Goal: Task Accomplishment & Management: Complete application form

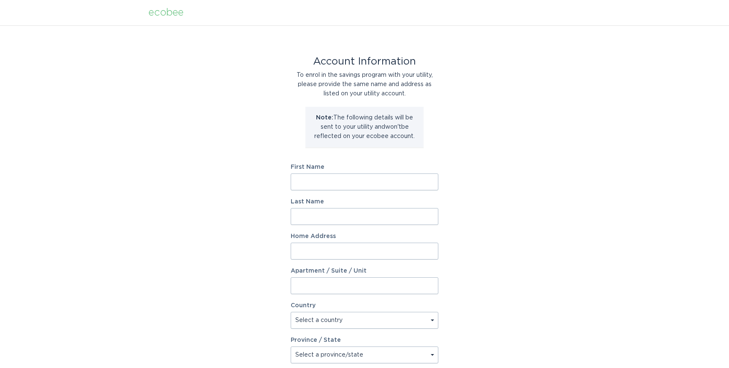
click at [352, 186] on input "First Name" at bounding box center [364, 181] width 148 height 17
type input "Ion"
type input "Rosca"
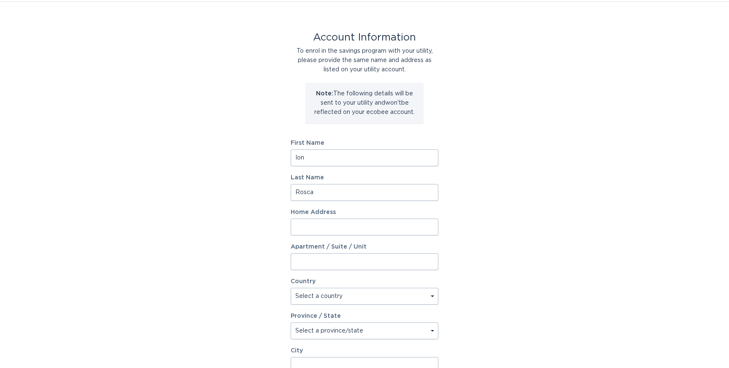
scroll to position [33, 0]
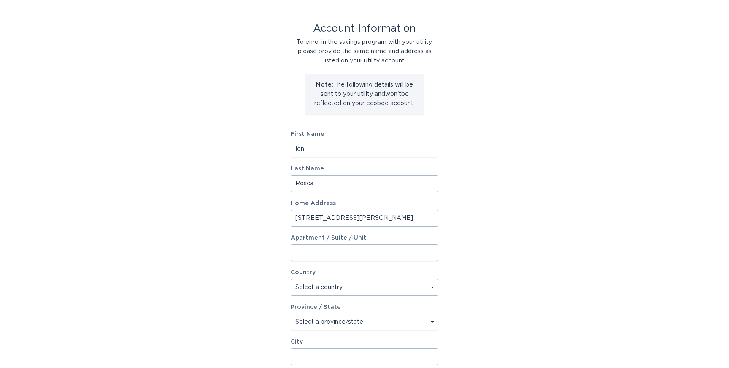
type input "1575 Bautista Way"
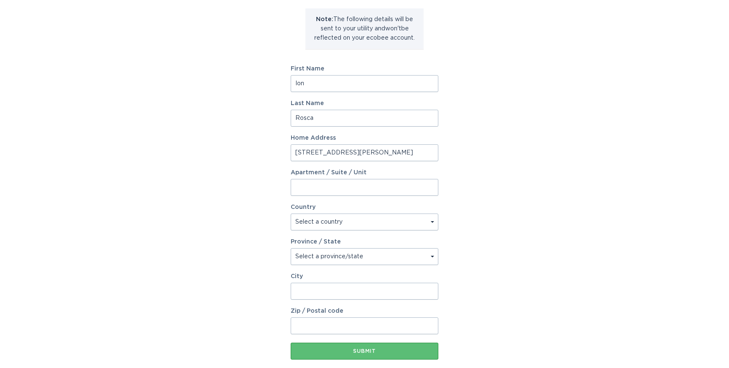
scroll to position [102, 0]
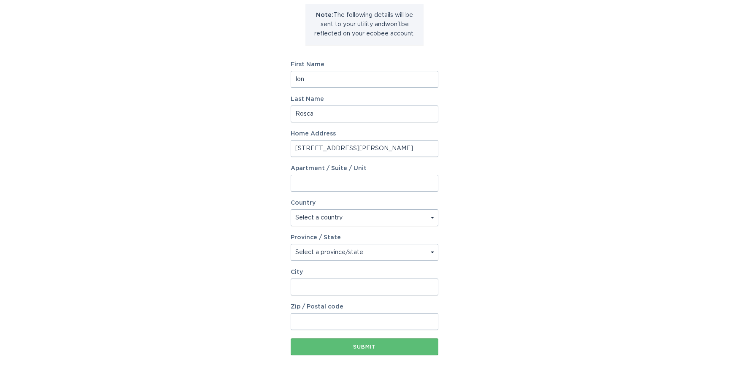
click at [387, 220] on select "Select a country Canada USA" at bounding box center [364, 217] width 148 height 17
select select "US"
click at [290, 209] on select "Select a country Canada USA" at bounding box center [364, 217] width 148 height 17
click at [465, 222] on div "Account Information To enrol in the savings program with your utility, please p…" at bounding box center [364, 156] width 729 height 466
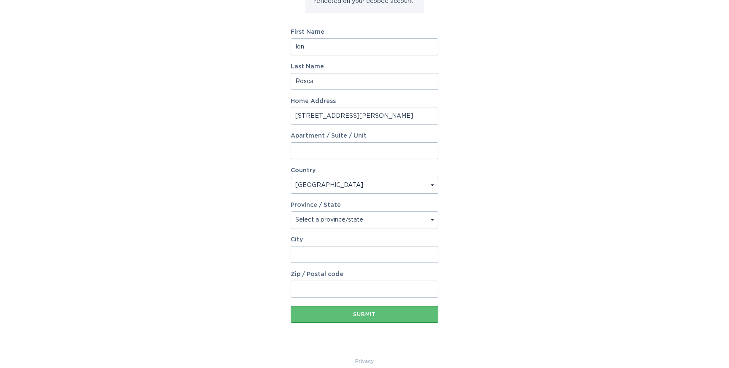
scroll to position [145, 0]
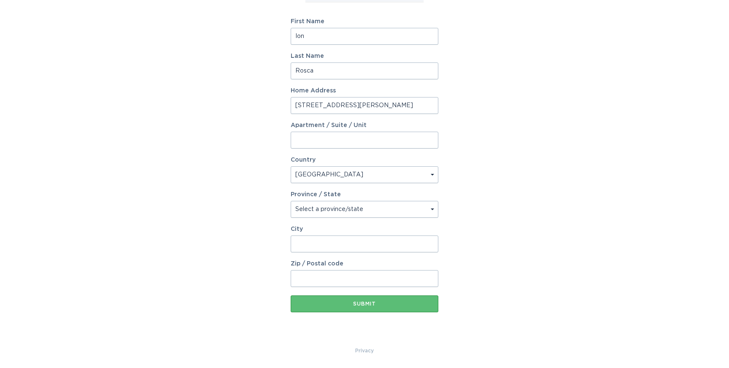
click at [402, 203] on select "Select a province/state Alabama Alaska American Samoa Arizona Arkansas Californ…" at bounding box center [364, 209] width 148 height 17
click at [402, 212] on select "Select a province/state Alabama Alaska American Samoa Arizona Arkansas Californ…" at bounding box center [364, 209] width 148 height 17
select select "CA"
click at [290, 201] on select "Select a province/state Alabama Alaska American Samoa Arizona Arkansas Californ…" at bounding box center [364, 209] width 148 height 17
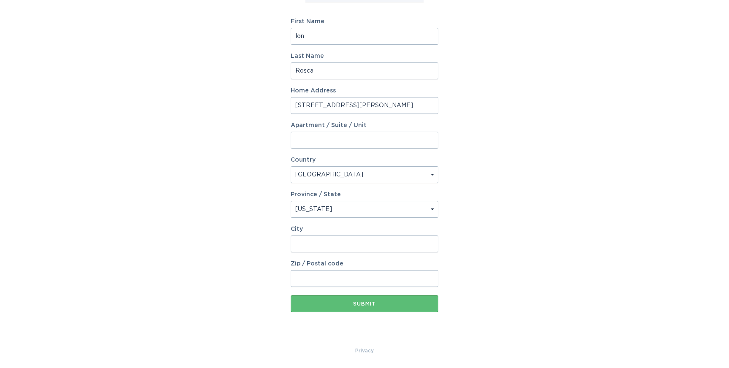
click at [527, 272] on div "Account Information To enrol in the savings program with your utility, please p…" at bounding box center [364, 113] width 729 height 466
click at [392, 242] on input "City" at bounding box center [364, 243] width 148 height 17
type input "o"
type input "Morgan Hill"
type input "95037"
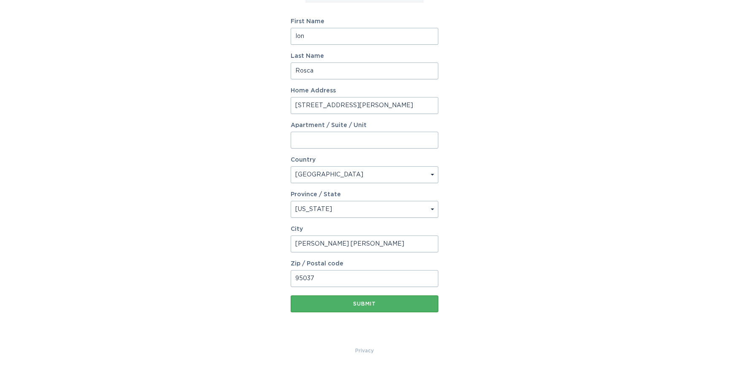
click at [391, 311] on button "Submit" at bounding box center [364, 303] width 148 height 17
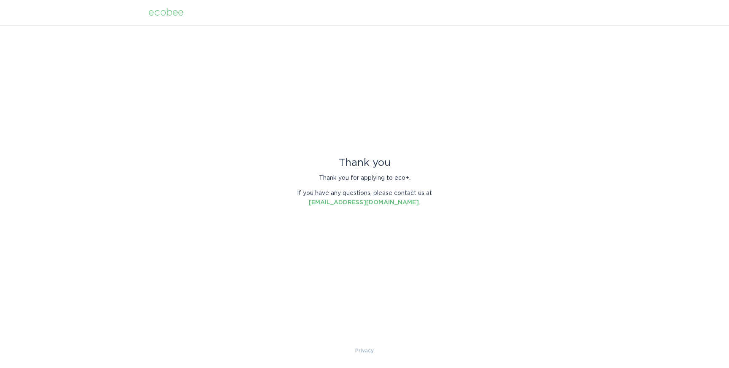
click at [383, 239] on div "Thank you Thank you for applying to eco+. If you have any questions, please con…" at bounding box center [364, 185] width 729 height 320
click at [405, 248] on div "Thank you Thank you for applying to eco+. If you have any questions, please con…" at bounding box center [364, 185] width 729 height 320
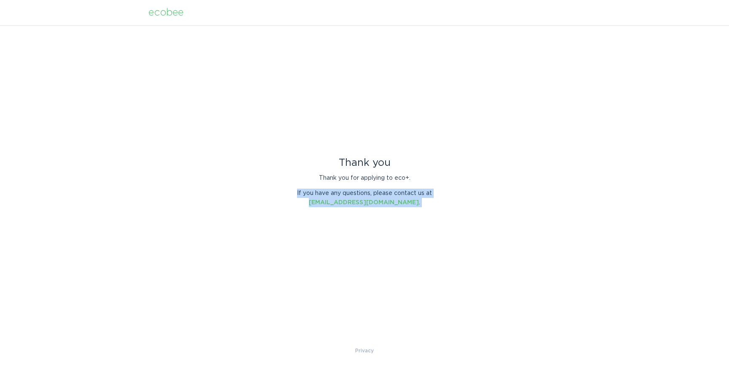
click at [412, 262] on div "Thank you Thank you for applying to eco+. If you have any questions, please con…" at bounding box center [364, 185] width 729 height 320
